Goal: Information Seeking & Learning: Learn about a topic

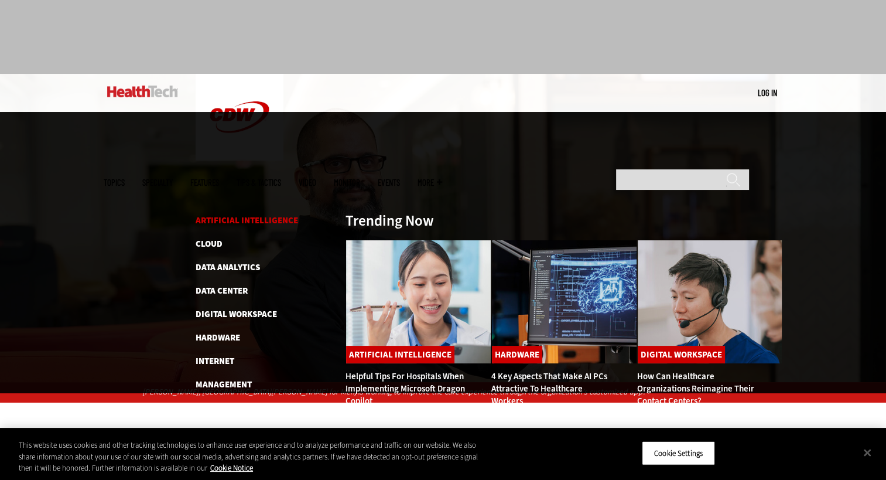
scroll to position [117, 0]
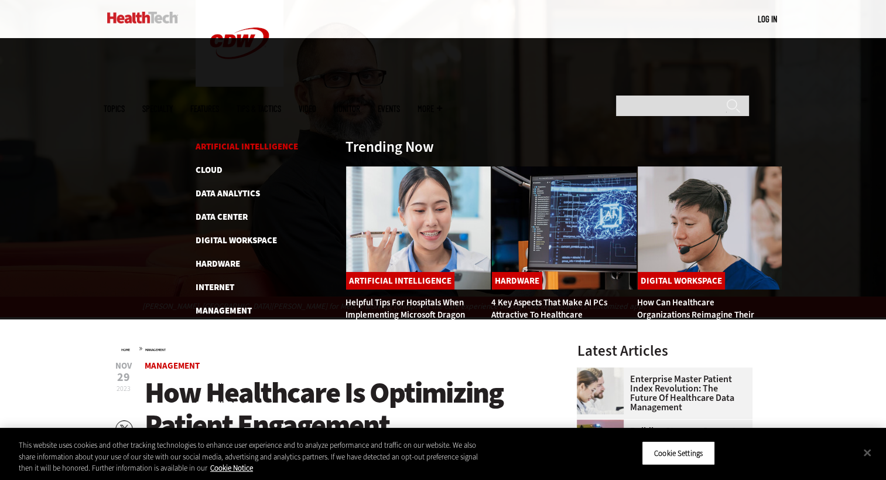
click at [248, 141] on link "Artificial Intelligence" at bounding box center [247, 147] width 102 height 12
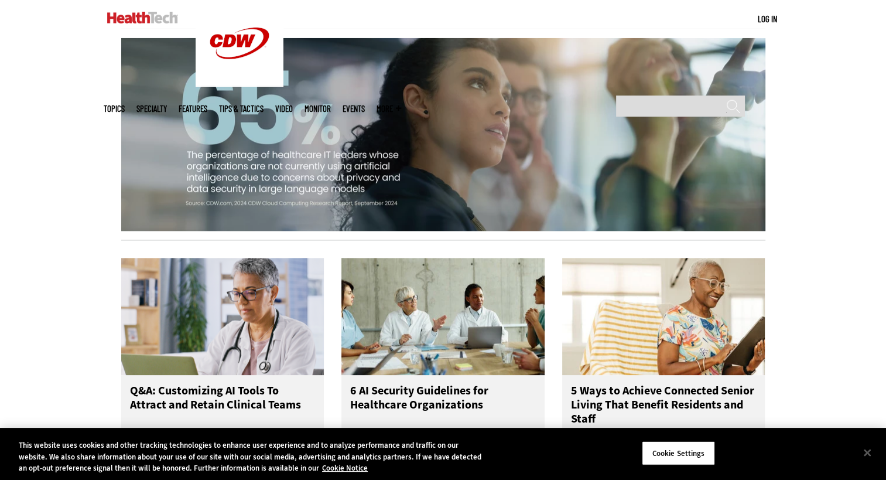
scroll to position [1230, 0]
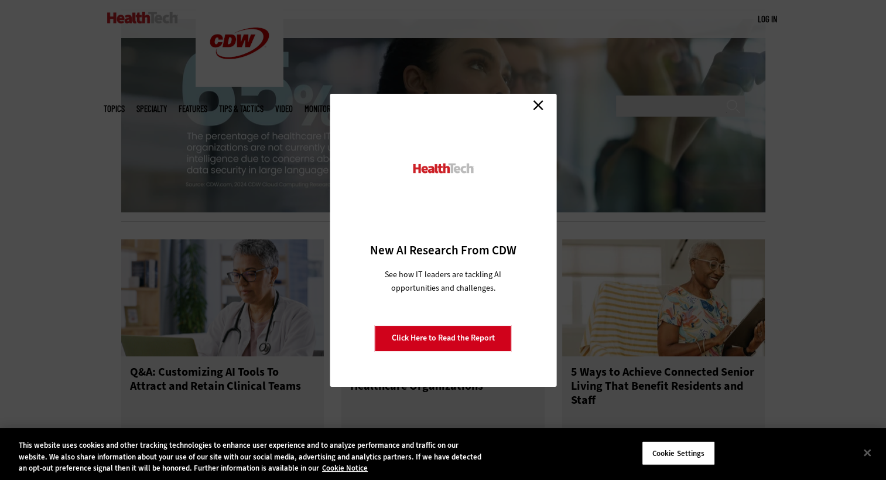
click at [532, 105] on link "Close" at bounding box center [538, 106] width 18 height 18
